Goal: Check status: Check status

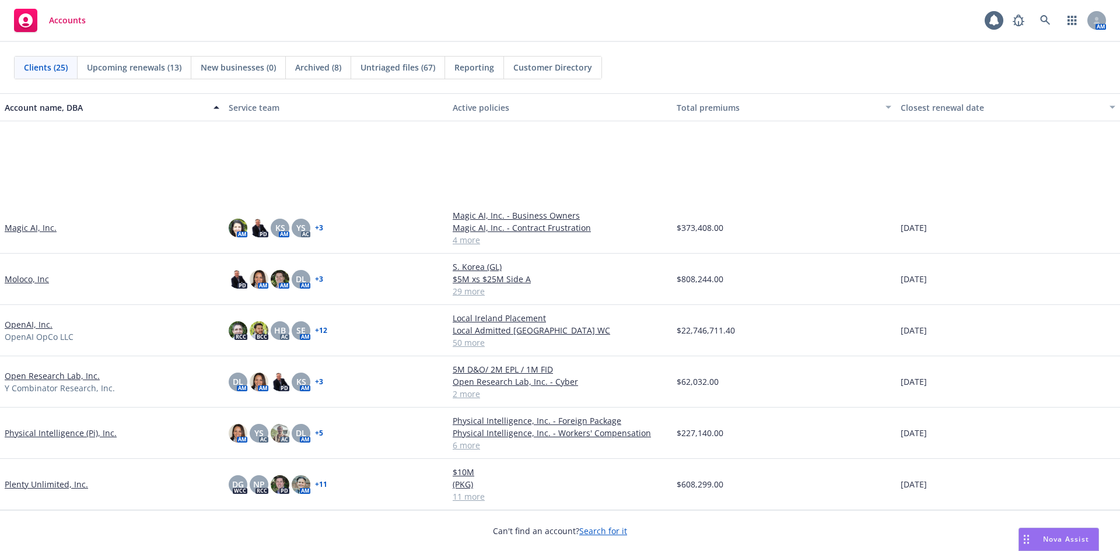
scroll to position [525, 0]
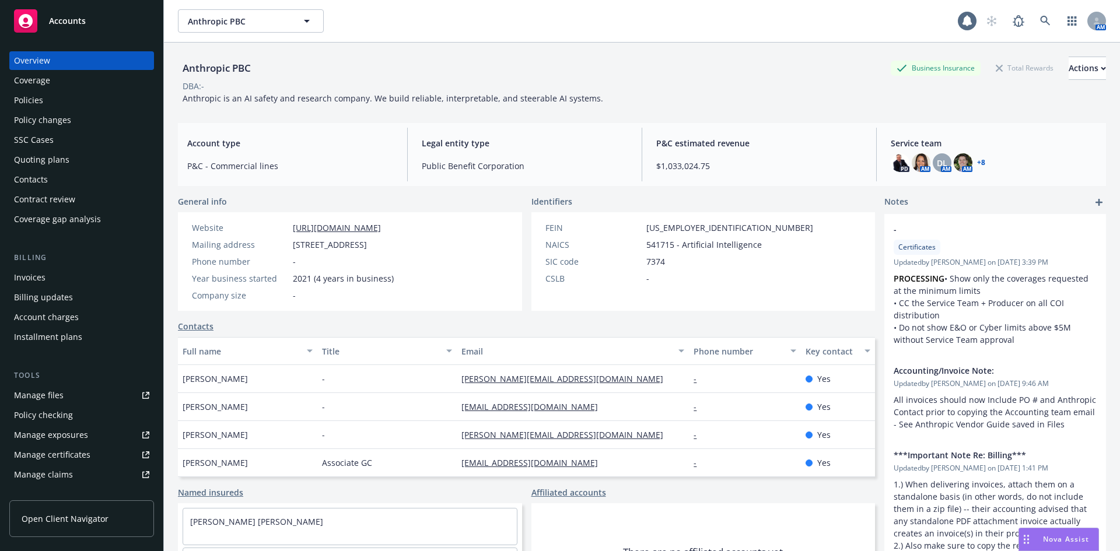
click at [65, 95] on div "Policies" at bounding box center [81, 100] width 135 height 19
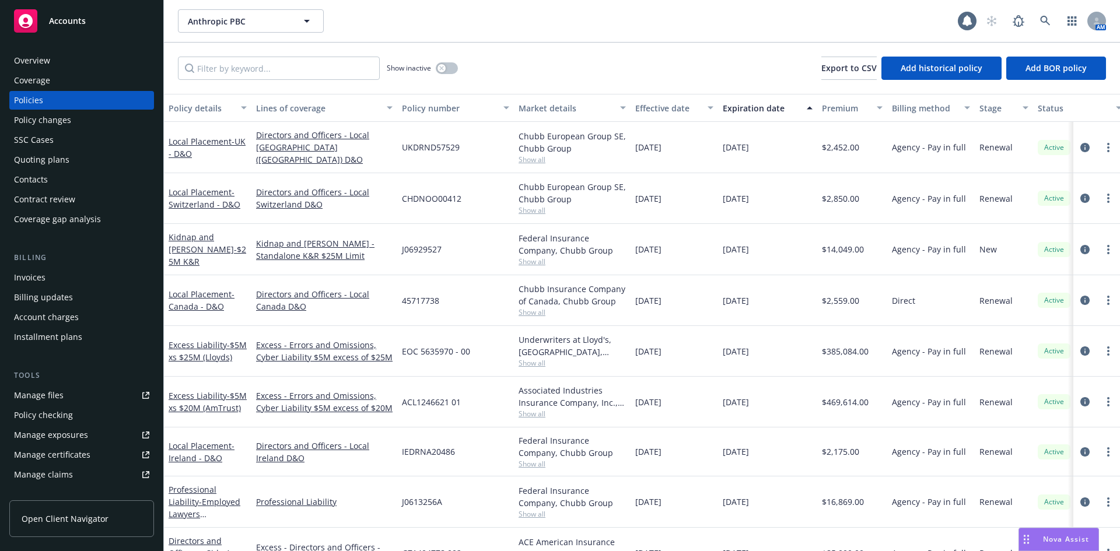
click at [41, 163] on div "Quoting plans" at bounding box center [41, 160] width 55 height 19
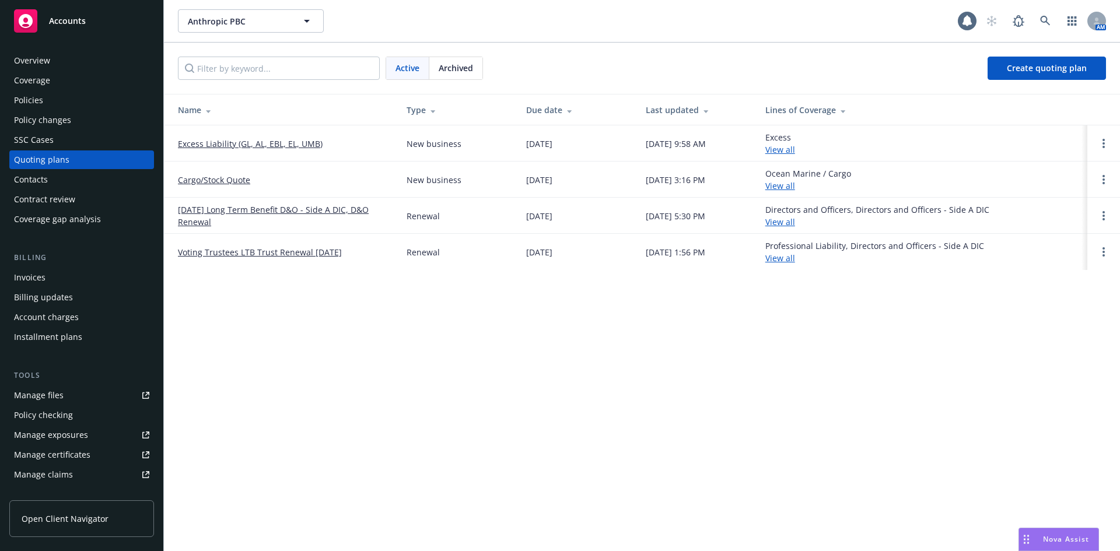
click at [199, 174] on link "Cargo/Stock Quote" at bounding box center [214, 180] width 72 height 12
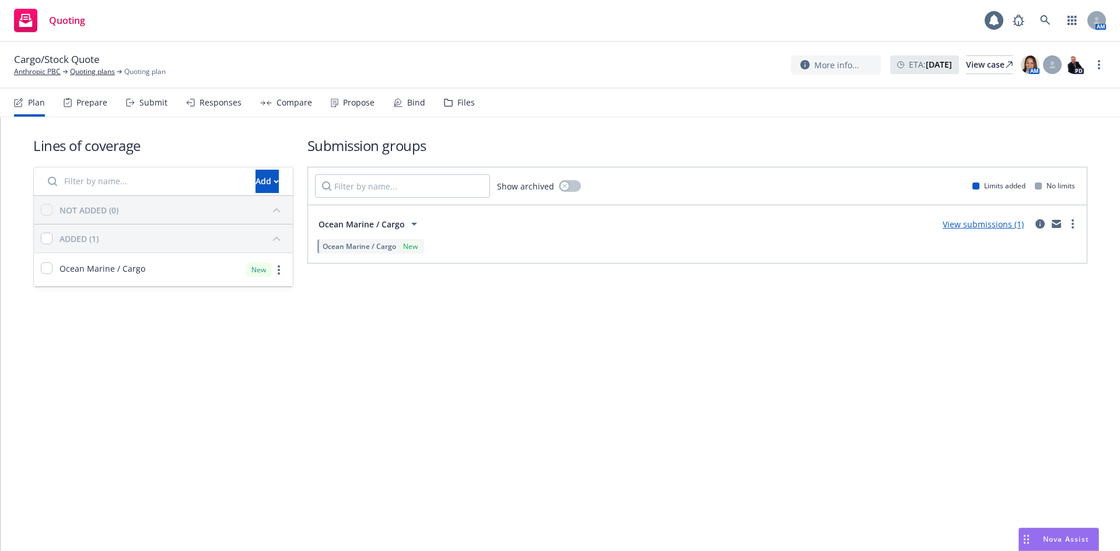
click at [976, 227] on link "View submissions (1)" at bounding box center [983, 224] width 81 height 11
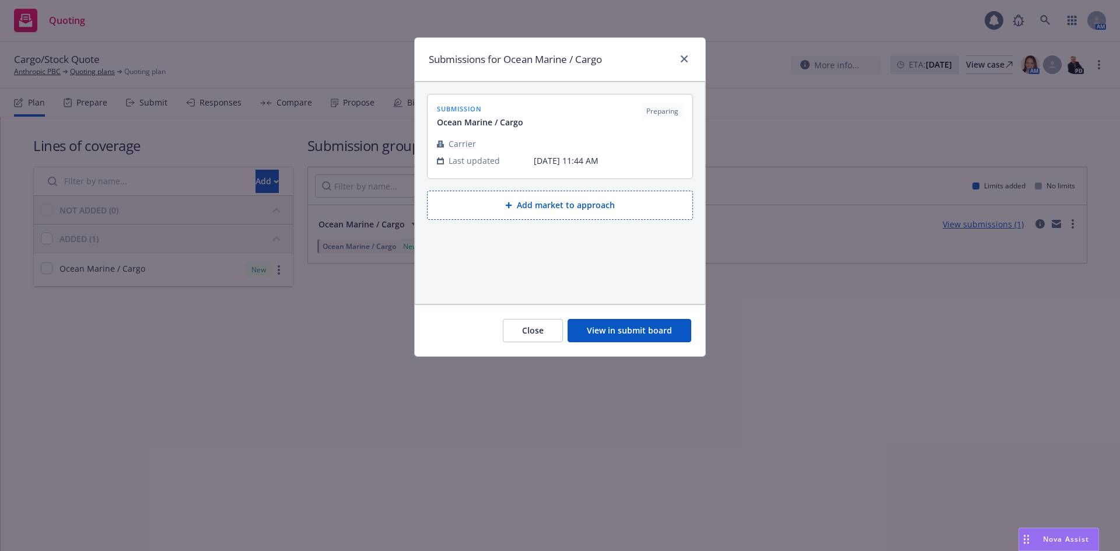
click at [653, 327] on button "View in submit board" at bounding box center [630, 330] width 124 height 23
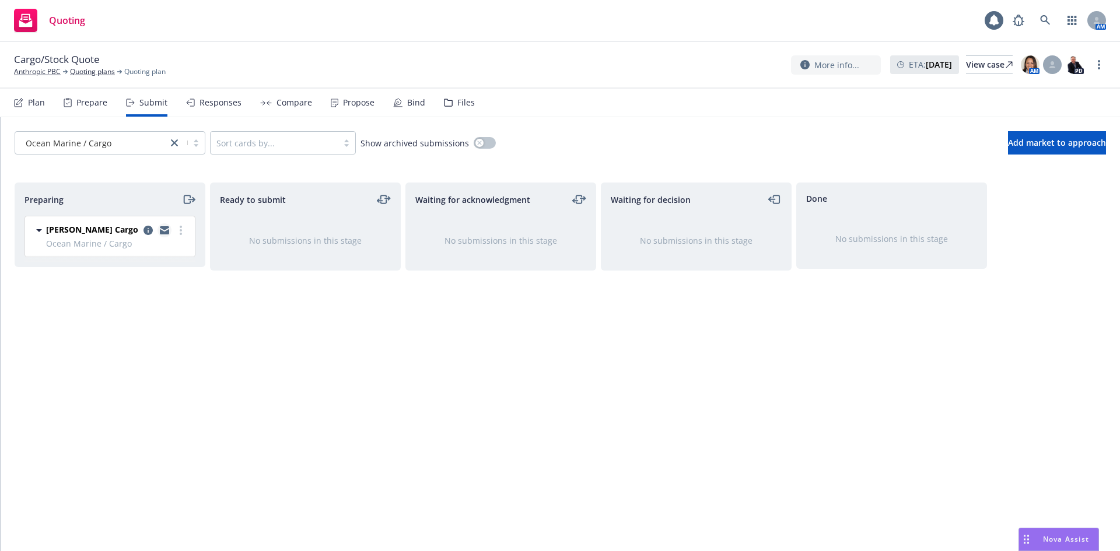
click at [167, 230] on icon "copy logging email" at bounding box center [164, 230] width 9 height 8
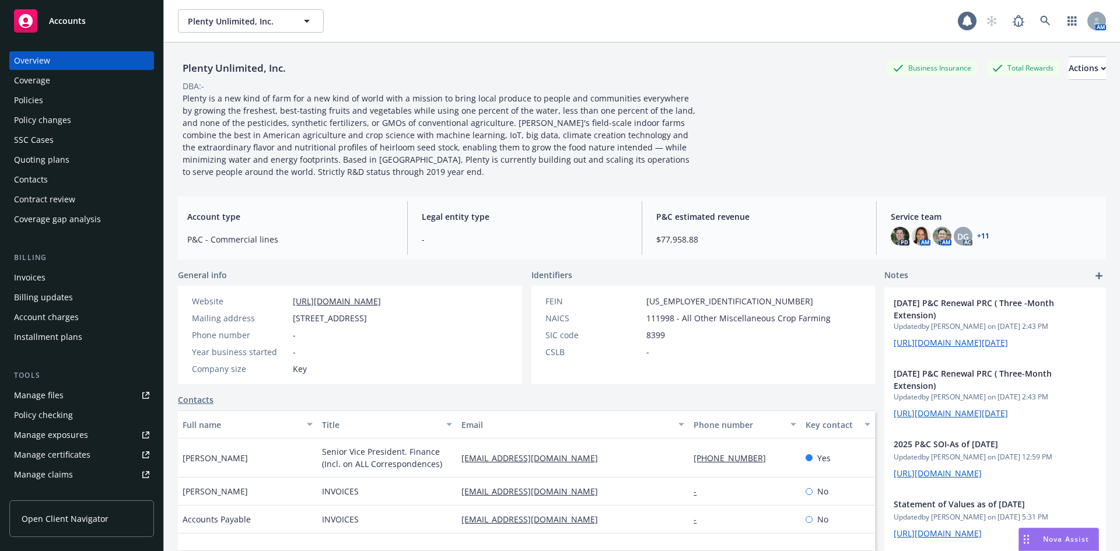
click at [44, 95] on div "Policies" at bounding box center [81, 100] width 135 height 19
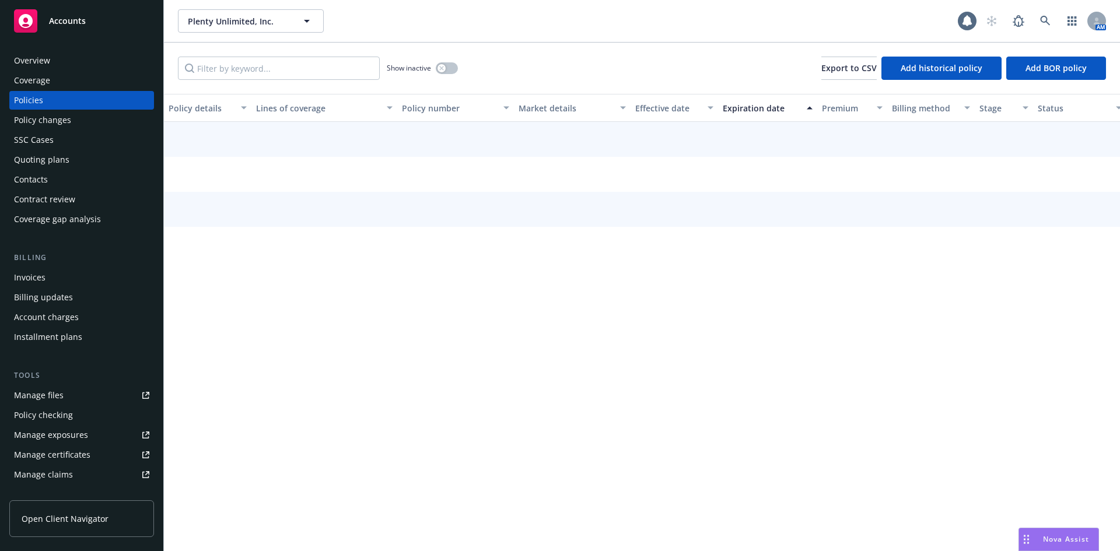
click at [46, 382] on div "Tools Manage files Policy checking Manage exposures Manage certificates Manage …" at bounding box center [81, 447] width 145 height 154
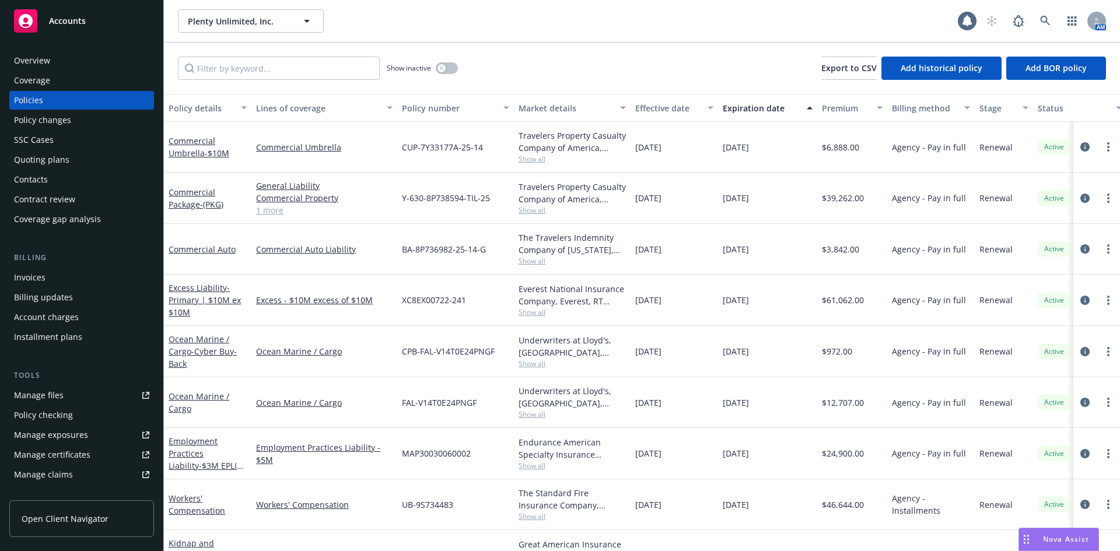
click at [50, 60] on div "Overview" at bounding box center [81, 60] width 135 height 19
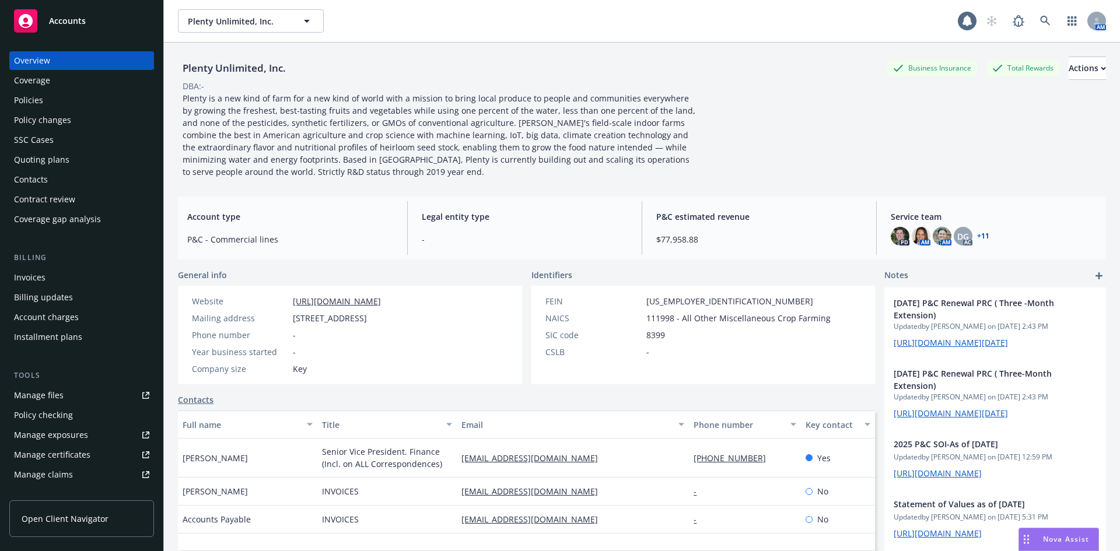
click at [805, 156] on div "Plenty Unlimited, Inc. Business Insurance Total Rewards Actions DBA: - Plenty i…" at bounding box center [642, 117] width 928 height 121
